Goal: Check status

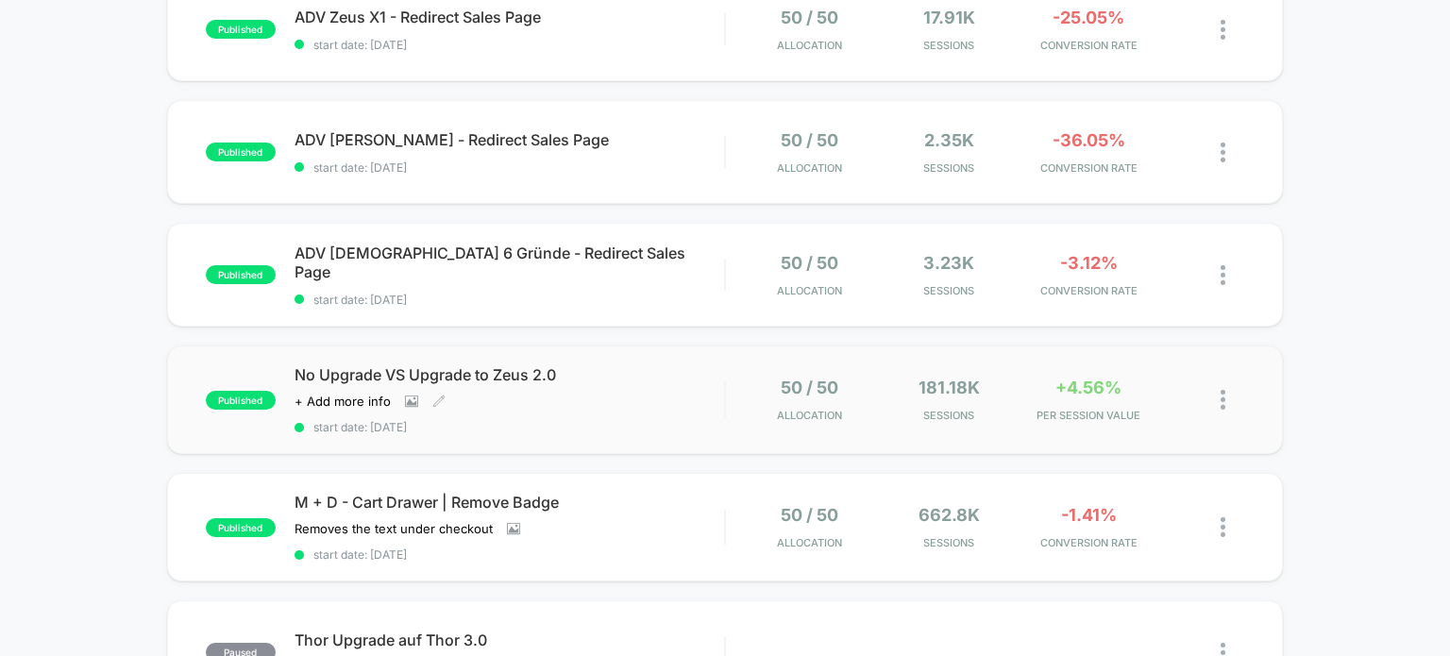
scroll to position [661, 0]
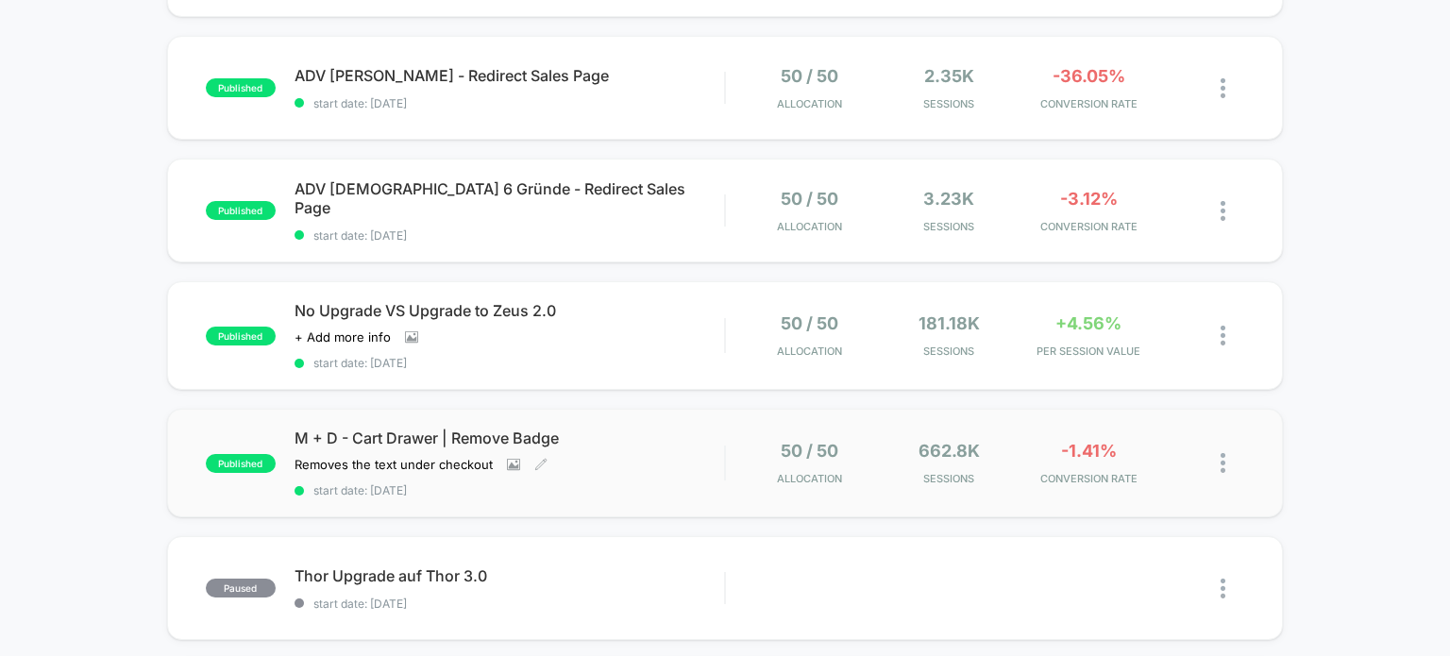
click at [597, 480] on div "M + D - Cart Drawer | Remove Badge Removes the text under checkout Click to vie…" at bounding box center [510, 463] width 431 height 69
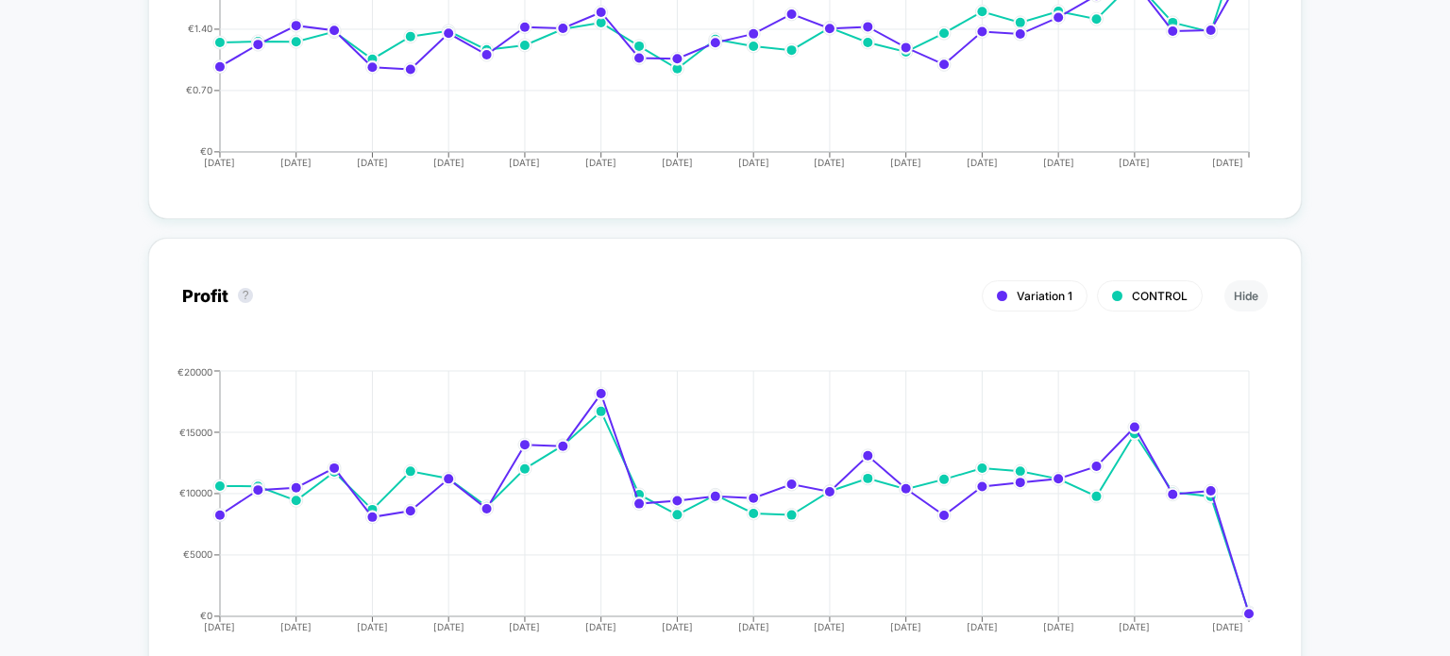
scroll to position [1889, 0]
